Goal: Task Accomplishment & Management: Manage account settings

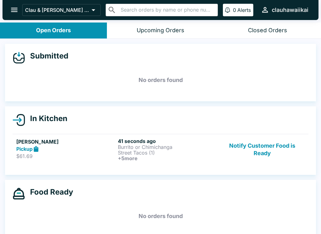
click at [140, 150] on p "Street Tacos (1)" at bounding box center [167, 153] width 99 height 6
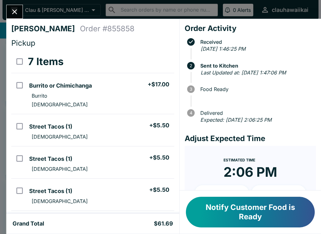
click at [196, 218] on button "Notify Customer Food is Ready" at bounding box center [250, 212] width 129 height 31
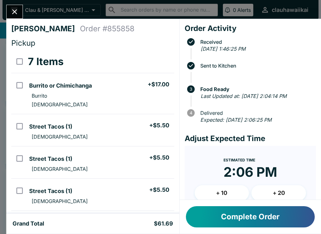
click at [243, 214] on button "Complete Order" at bounding box center [250, 216] width 129 height 21
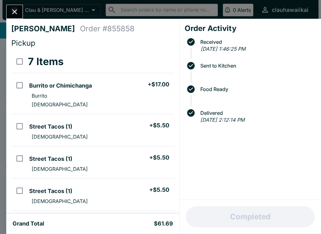
click at [12, 18] on button "Close" at bounding box center [15, 11] width 16 height 13
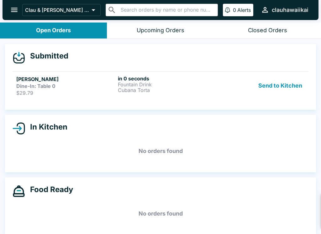
click at [291, 85] on button "Send to Kitchen" at bounding box center [279, 85] width 49 height 21
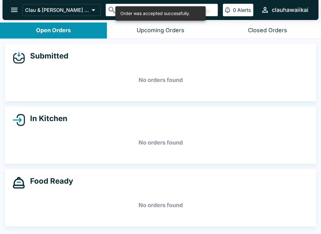
click at [262, 37] on button "Closed Orders" at bounding box center [267, 31] width 107 height 16
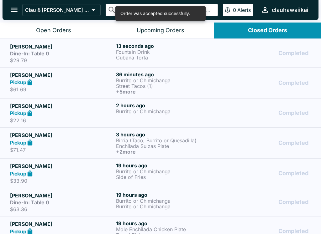
click at [118, 46] on h6 "13 seconds ago" at bounding box center [167, 46] width 103 height 6
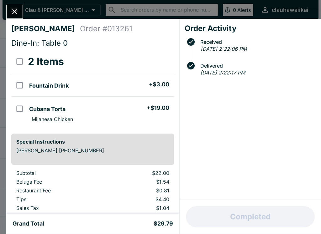
click at [22, 13] on button "Close" at bounding box center [15, 11] width 16 height 13
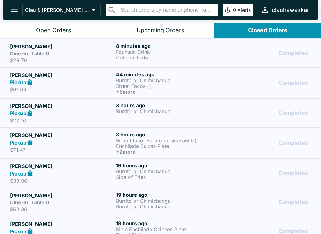
click at [18, 6] on icon "open drawer" at bounding box center [14, 10] width 8 height 8
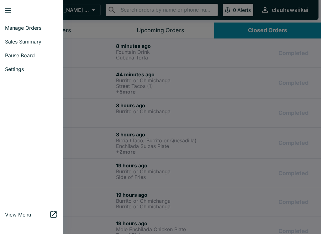
click at [30, 39] on span "Sales Summary" at bounding box center [31, 42] width 53 height 6
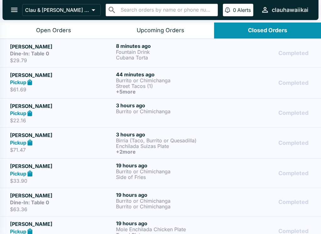
select select "03:00"
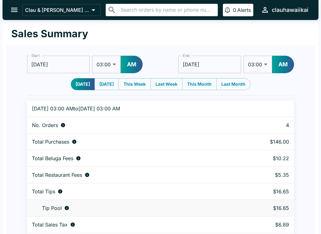
click at [16, 11] on icon "open drawer" at bounding box center [14, 10] width 8 height 8
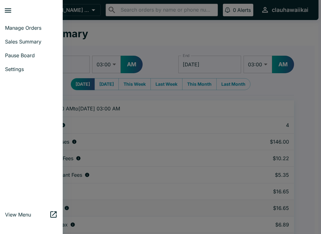
click at [40, 26] on span "Manage Orders" at bounding box center [31, 28] width 53 height 6
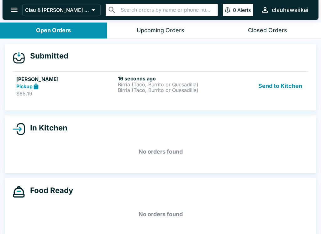
click at [277, 89] on button "Send to Kitchen" at bounding box center [279, 86] width 49 height 22
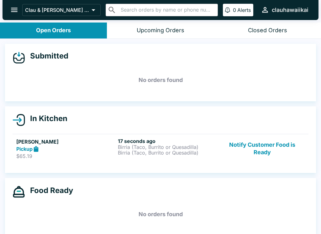
click at [151, 160] on link "[PERSON_NAME] Pickup $65.19 17 seconds ago Birria (Taco, Burrito or Quesadilla)…" at bounding box center [161, 148] width 296 height 29
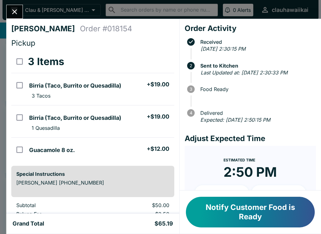
click at [15, 12] on icon "Close" at bounding box center [14, 11] width 5 height 5
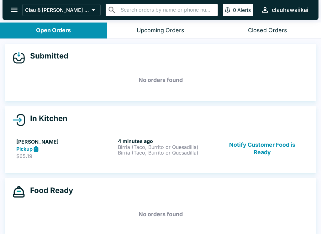
click at [260, 146] on button "Notify Customer Food is Ready" at bounding box center [261, 149] width 85 height 22
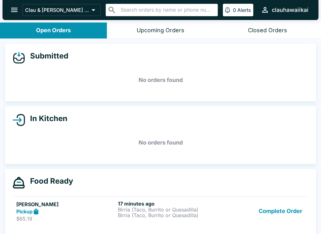
click at [265, 216] on button "Complete Order" at bounding box center [280, 212] width 49 height 22
